Goal: Transaction & Acquisition: Purchase product/service

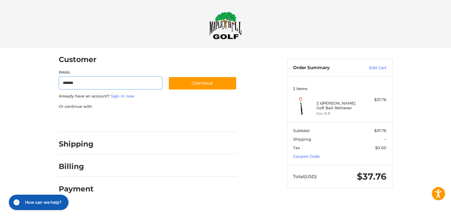
type input "**********"
click at [115, 96] on link "Sign in now" at bounding box center [123, 96] width 24 height 5
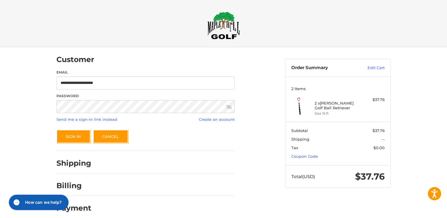
click at [230, 108] on icon at bounding box center [228, 106] width 5 height 5
click at [230, 108] on icon at bounding box center [228, 107] width 5 height 4
click at [106, 120] on link "Send me a sign-in link instead" at bounding box center [86, 119] width 61 height 5
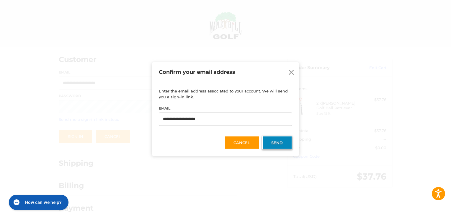
click at [265, 137] on button "Send" at bounding box center [277, 142] width 30 height 14
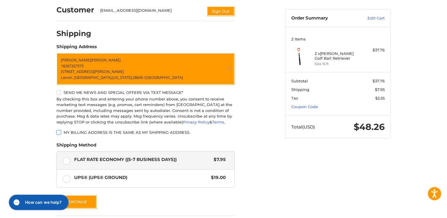
scroll to position [59, 0]
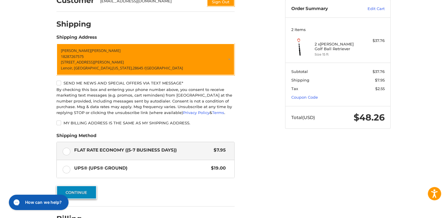
click at [75, 194] on button "Continue" at bounding box center [76, 192] width 40 height 14
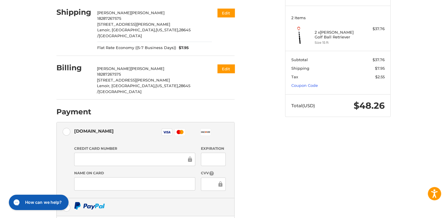
scroll to position [81, 0]
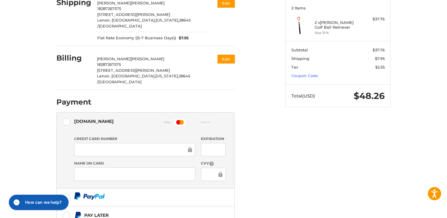
click at [92, 167] on div at bounding box center [134, 173] width 121 height 13
click at [77, 167] on div at bounding box center [134, 173] width 121 height 13
click at [81, 167] on div at bounding box center [134, 173] width 121 height 13
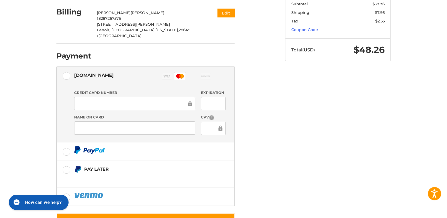
scroll to position [140, 0]
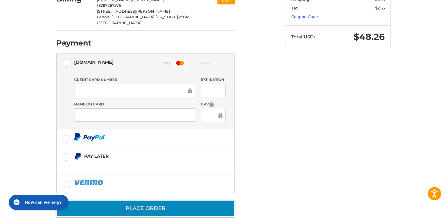
click at [163, 200] on button "Place Order" at bounding box center [145, 208] width 178 height 17
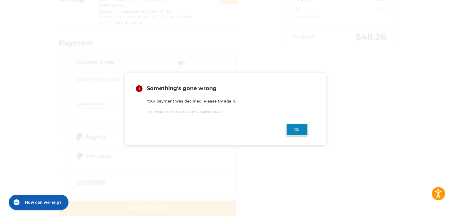
click at [291, 128] on button "Ok" at bounding box center [297, 129] width 21 height 12
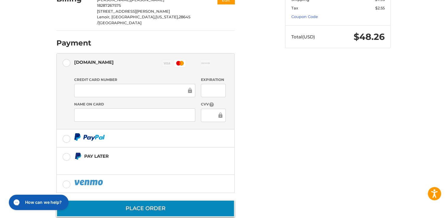
click at [156, 200] on button "Place Order" at bounding box center [145, 208] width 178 height 17
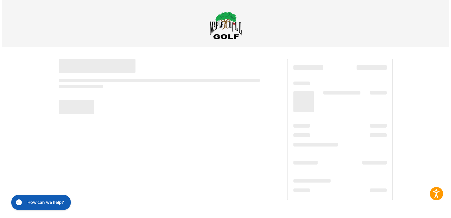
scroll to position [0, 0]
